Goal: Task Accomplishment & Management: Use online tool/utility

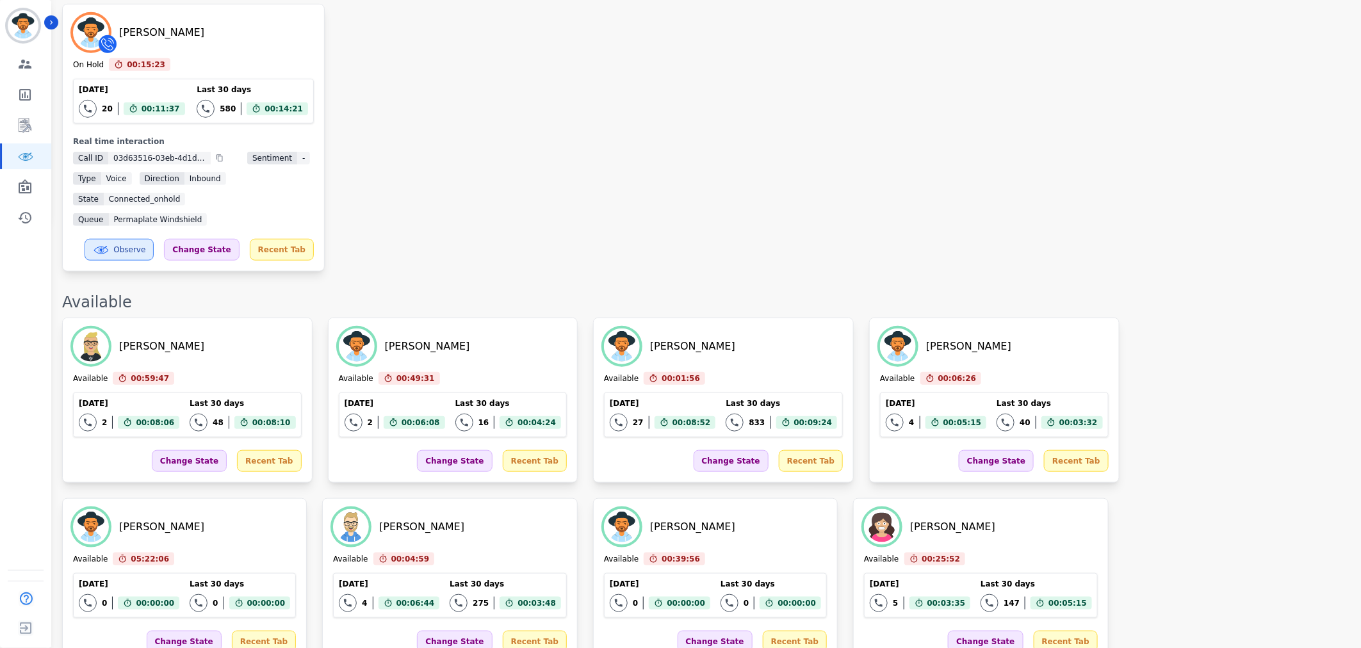
scroll to position [142, 0]
